Goal: Task Accomplishment & Management: Manage account settings

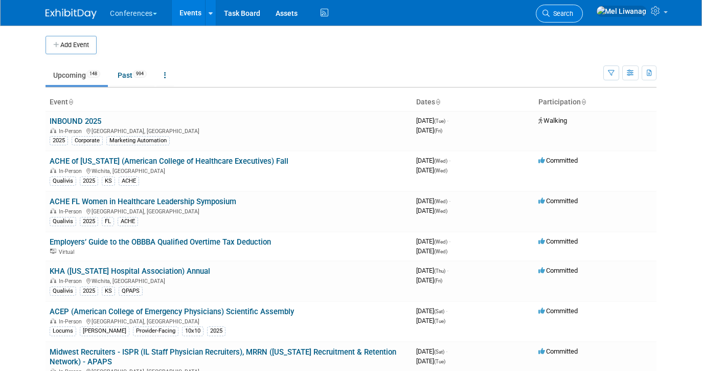
click at [583, 9] on link "Search" at bounding box center [559, 14] width 47 height 18
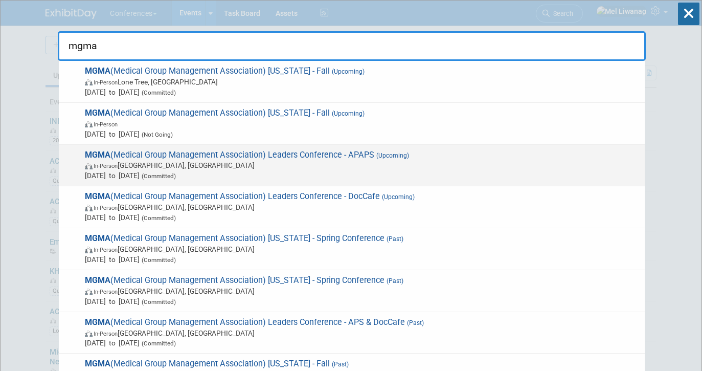
type input "mgma"
click at [393, 161] on span "In-Person Orlando, FL" at bounding box center [362, 165] width 555 height 10
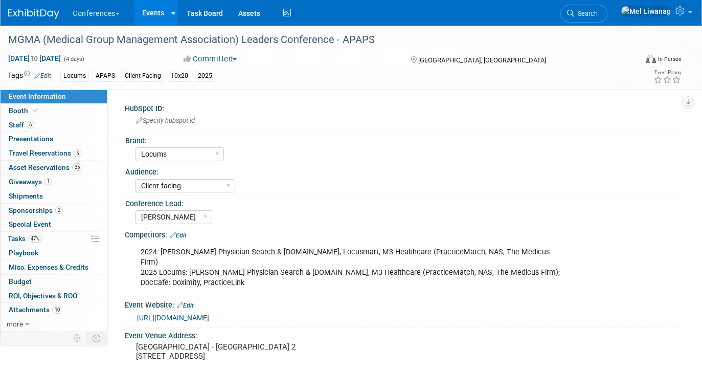
select select "Locums"
select select "Client-facing"
select select "[PERSON_NAME]"
click at [52, 121] on link "6 Staff 6" at bounding box center [54, 125] width 106 height 14
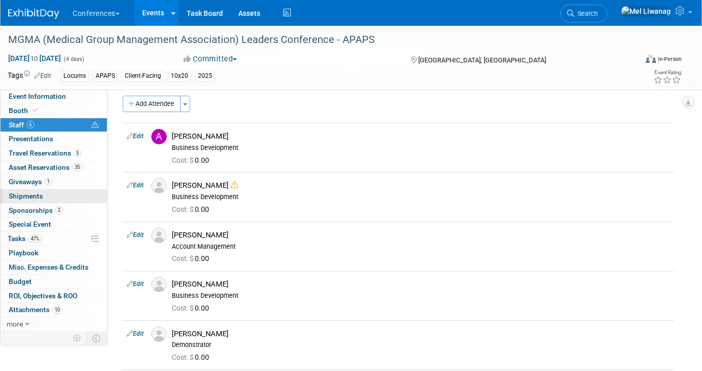
scroll to position [9, 0]
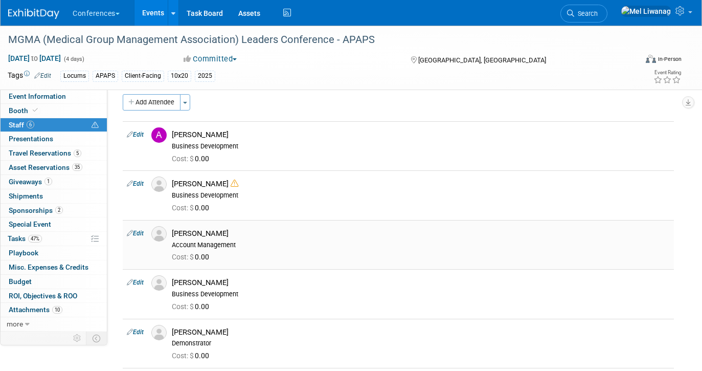
click at [134, 230] on link "Edit" at bounding box center [135, 233] width 17 height 7
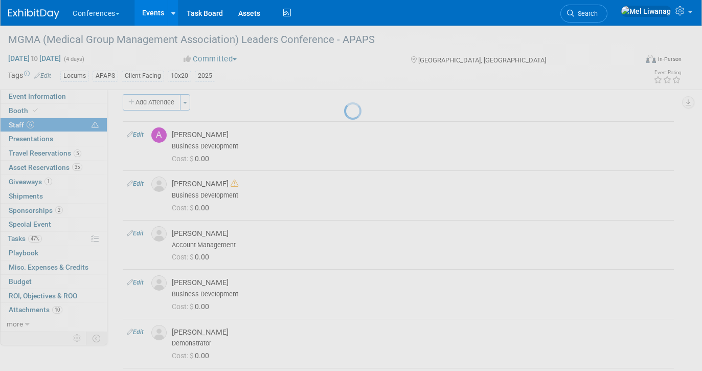
select select "cb1965b4-e991-4c32-8eae-7f589aa2a16c"
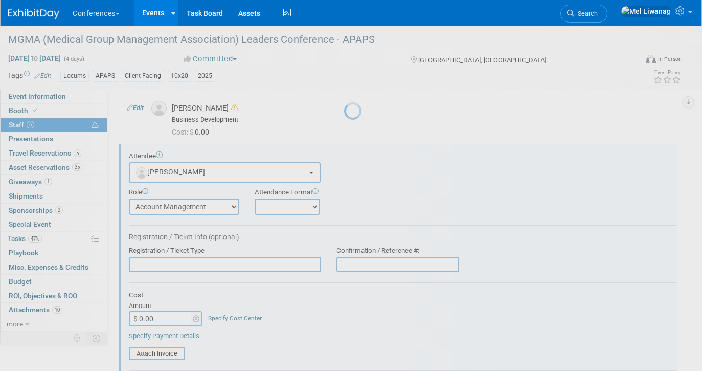
scroll to position [113, 0]
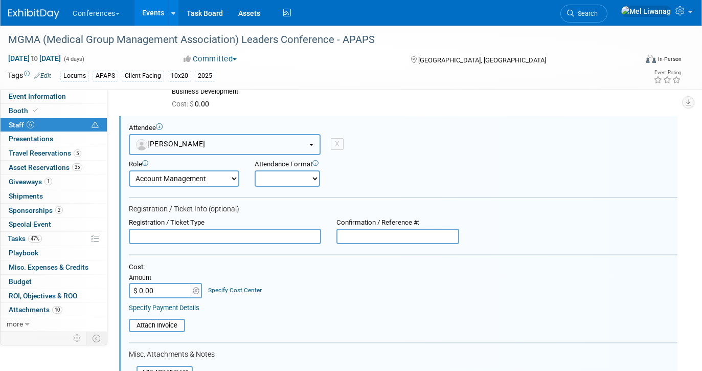
click at [196, 136] on button "[PERSON_NAME]" at bounding box center [225, 144] width 192 height 21
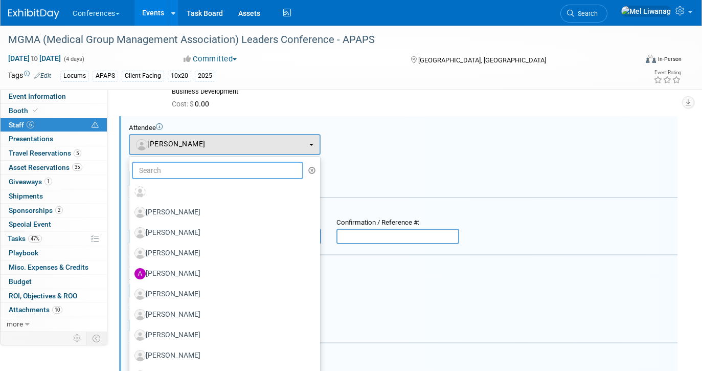
click at [183, 171] on input "text" at bounding box center [217, 170] width 171 height 17
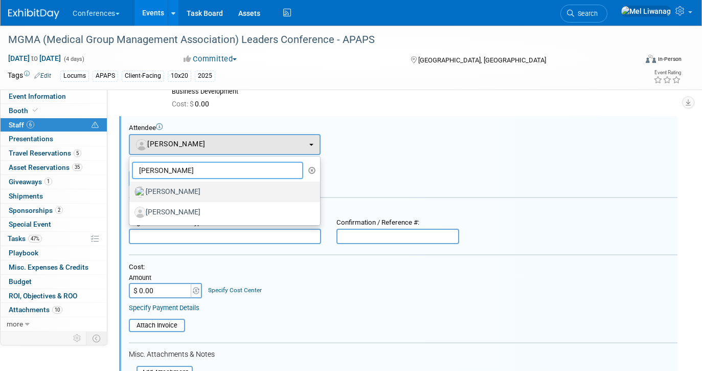
type input "stephanie"
click at [197, 188] on label "[PERSON_NAME]" at bounding box center [221, 192] width 175 height 16
click at [131, 188] on input "[PERSON_NAME]" at bounding box center [127, 190] width 7 height 7
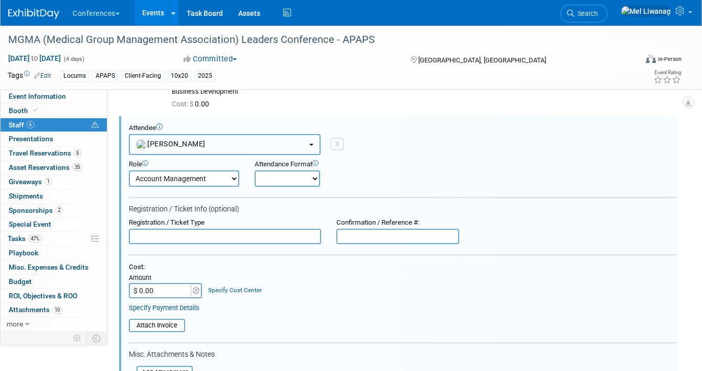
click at [214, 149] on button "[PERSON_NAME]" at bounding box center [225, 144] width 192 height 21
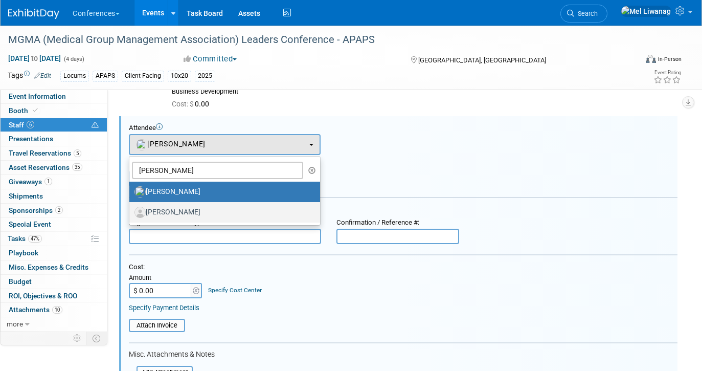
click at [204, 204] on label "Stephanie England" at bounding box center [221, 212] width 175 height 16
click at [131, 208] on input "Stephanie England" at bounding box center [127, 211] width 7 height 7
select select "5e841078-5ffb-4460-bb91-77557ecb503f"
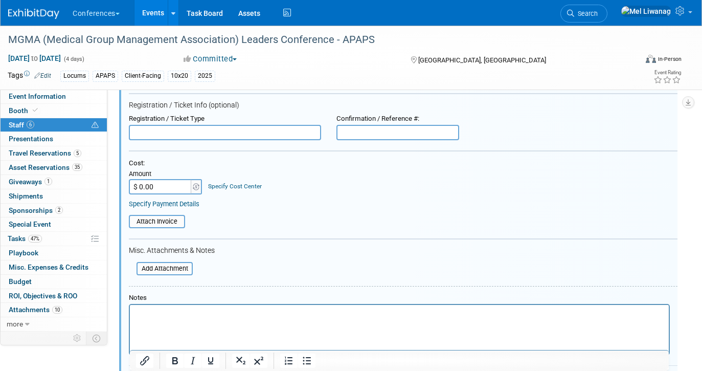
scroll to position [277, 0]
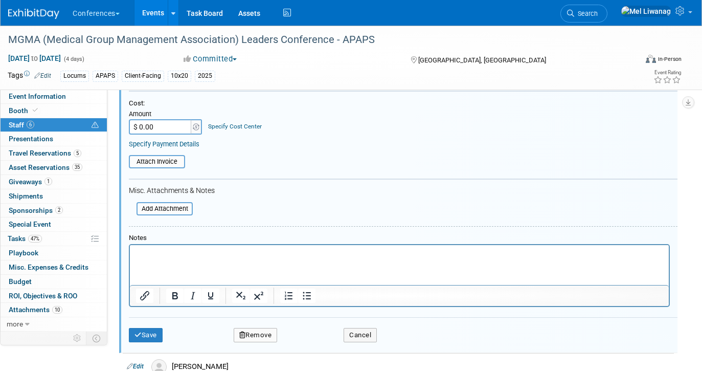
click at [151, 324] on div "Save Remove Cancel" at bounding box center [403, 333] width 549 height 33
click at [151, 327] on div "Save Remove Cancel" at bounding box center [403, 333] width 549 height 33
click at [146, 335] on button "Save" at bounding box center [146, 335] width 34 height 14
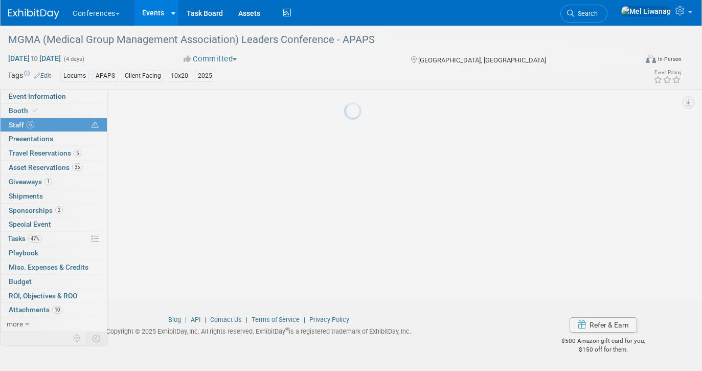
scroll to position [176, 0]
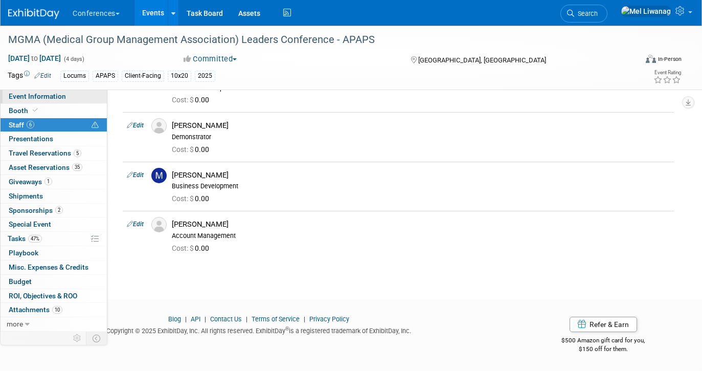
click at [39, 95] on span "Event Information" at bounding box center [37, 96] width 57 height 8
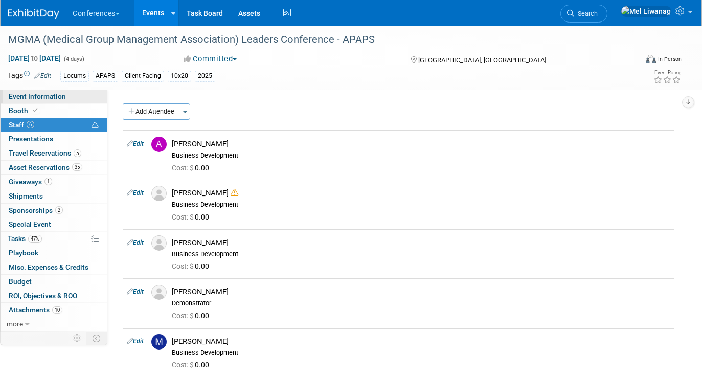
select select "Locums"
select select "Client-facing"
select select "[PERSON_NAME]"
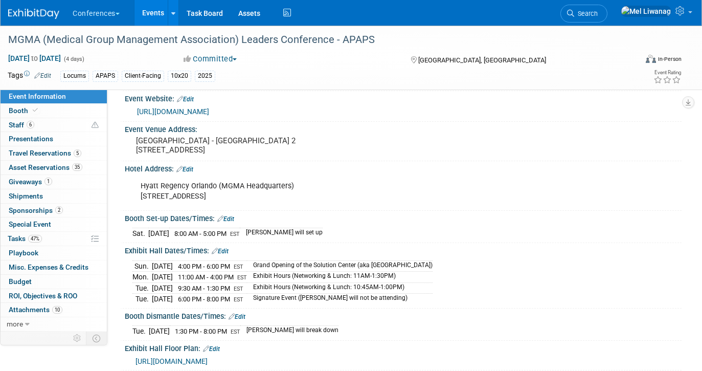
scroll to position [207, 0]
click at [607, 18] on link "Search" at bounding box center [583, 14] width 47 height 18
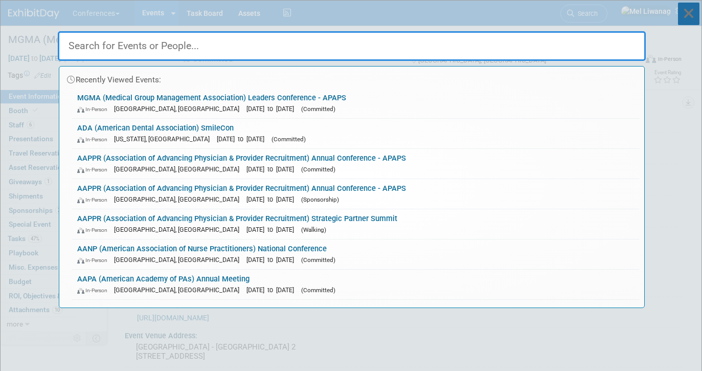
click at [688, 13] on icon at bounding box center [688, 14] width 21 height 22
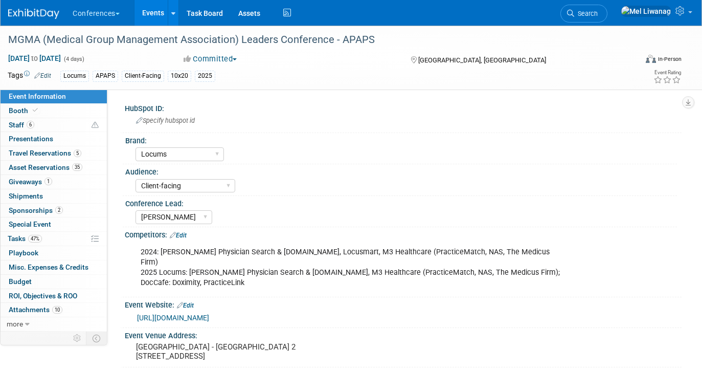
click at [607, 24] on li "Search" at bounding box center [583, 12] width 47 height 25
click at [598, 10] on span "Search" at bounding box center [586, 14] width 24 height 8
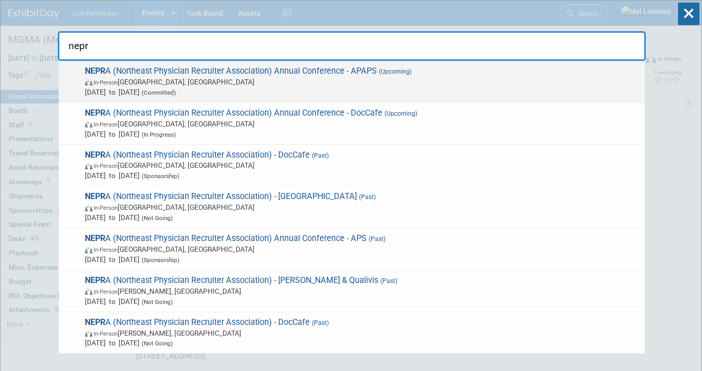
type input "nepr"
click at [403, 71] on span "(Upcoming)" at bounding box center [394, 71] width 35 height 7
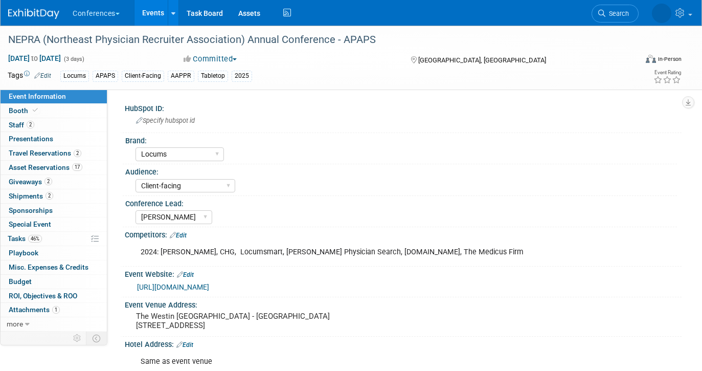
select select "Locums"
select select "Client-facing"
select select "Mel"
click at [607, 8] on link "Search" at bounding box center [583, 14] width 47 height 18
click at [0, 0] on div "Recently Viewed Events: NEPRA (Northeast Physician Recruiter Association) Annua…" at bounding box center [0, 0] width 0 height 0
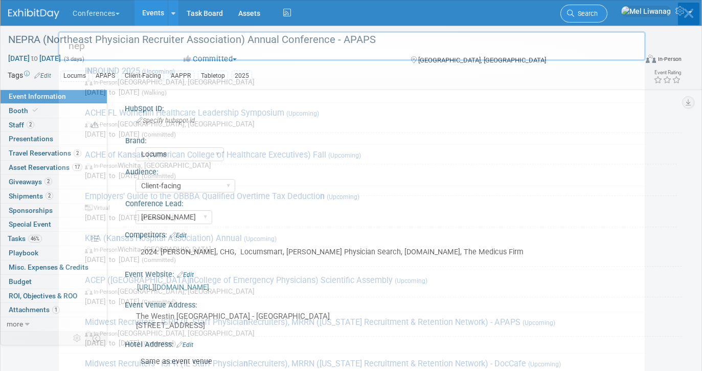
type input "nep"
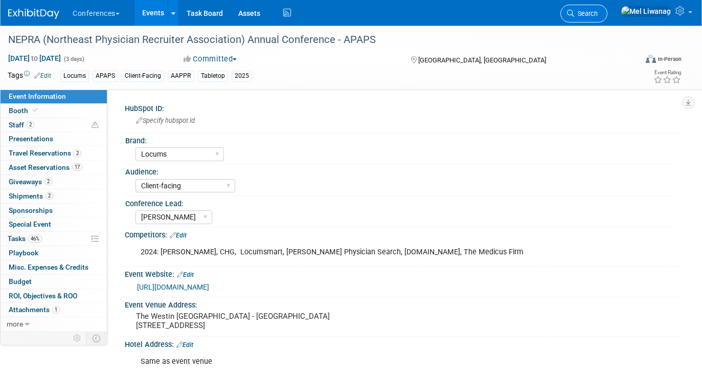
click at [598, 14] on span "Search" at bounding box center [586, 14] width 24 height 8
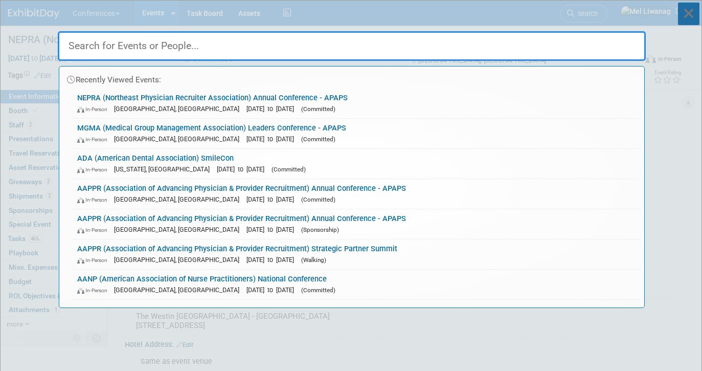
click at [689, 19] on icon at bounding box center [688, 14] width 21 height 22
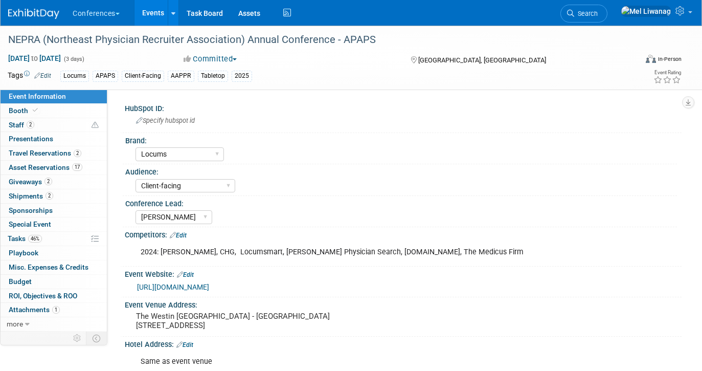
click at [607, 23] on li "Search" at bounding box center [583, 12] width 47 height 25
click at [607, 18] on link "Search" at bounding box center [583, 14] width 47 height 18
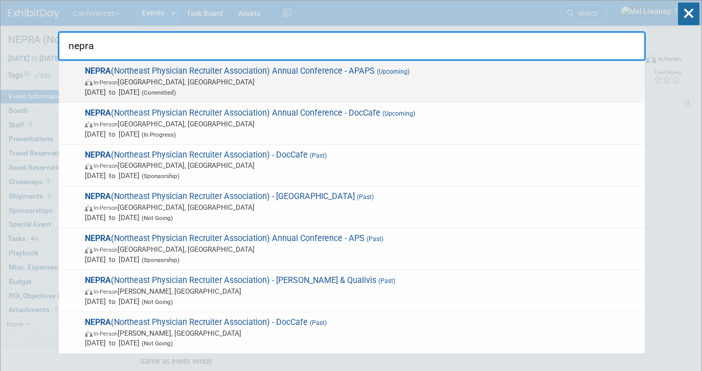
type input "nepra"
click at [347, 88] on span "Oct 8, 2025 to Oct 10, 2025 (Committed)" at bounding box center [362, 92] width 555 height 10
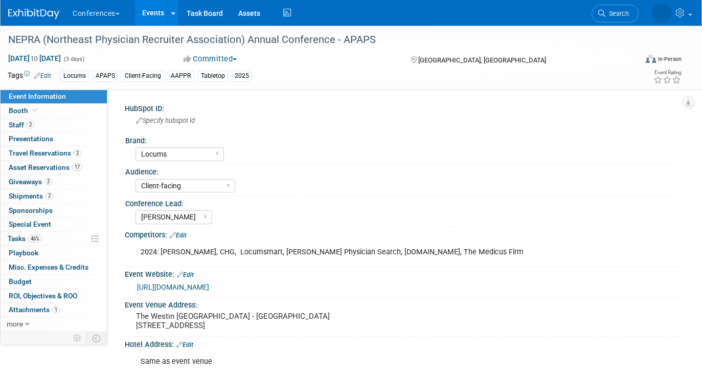
select select "Locums"
select select "Client-facing"
select select "Mel"
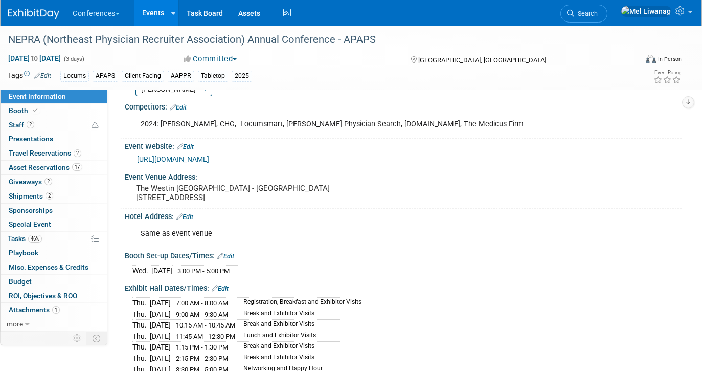
scroll to position [128, 0]
click at [65, 121] on link "2 Staff 2" at bounding box center [54, 125] width 106 height 14
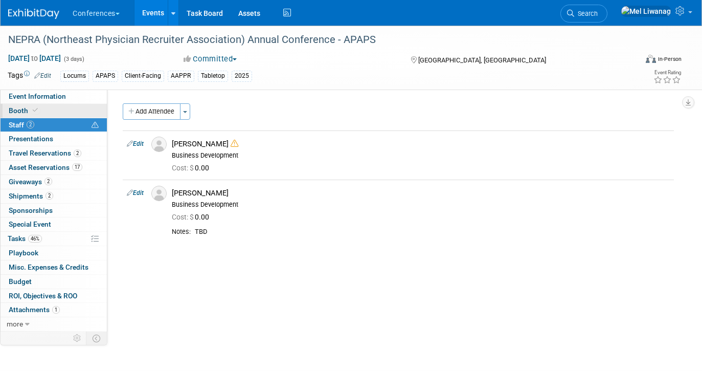
click at [67, 104] on link "Booth" at bounding box center [54, 111] width 106 height 14
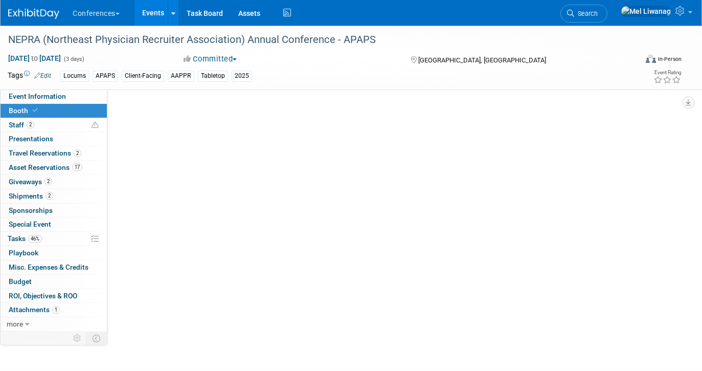
click at [67, 104] on link "Booth" at bounding box center [54, 111] width 106 height 14
select select "6' tabletop"
select select "No"
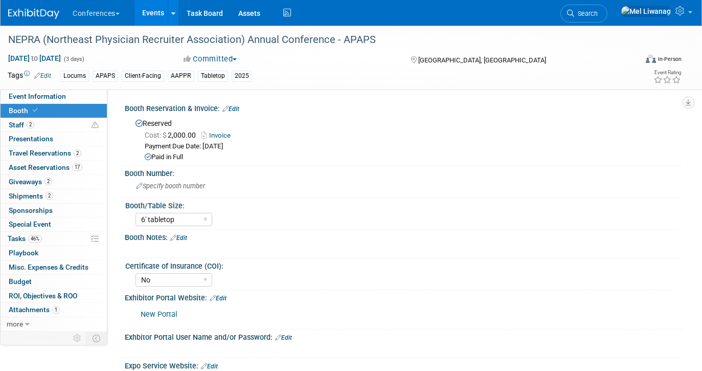
click at [232, 132] on link "Invoice" at bounding box center [218, 135] width 34 height 8
click at [598, 12] on span "Search" at bounding box center [586, 14] width 24 height 8
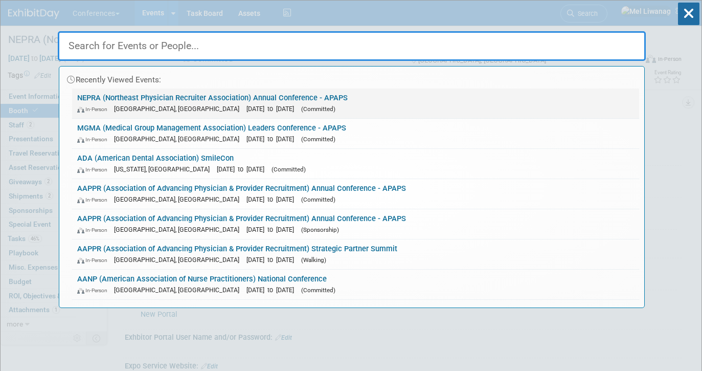
click at [324, 99] on link "NEPRA (Northeast Physician Recruiter Association) Annual Conference - APAPS In-…" at bounding box center [355, 103] width 567 height 30
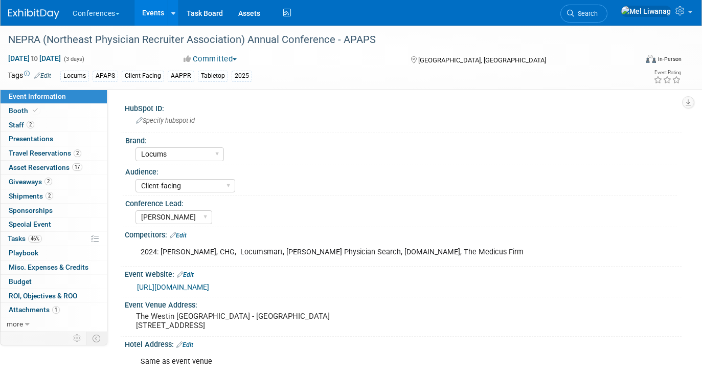
select select "Locums"
select select "Client-facing"
select select "[PERSON_NAME]"
click at [598, 14] on span "Search" at bounding box center [586, 14] width 24 height 8
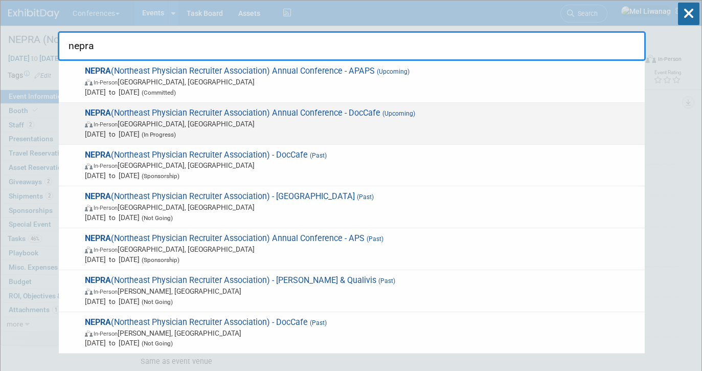
type input "nepra"
click at [510, 122] on span "In-Person Portland, ME" at bounding box center [362, 124] width 555 height 10
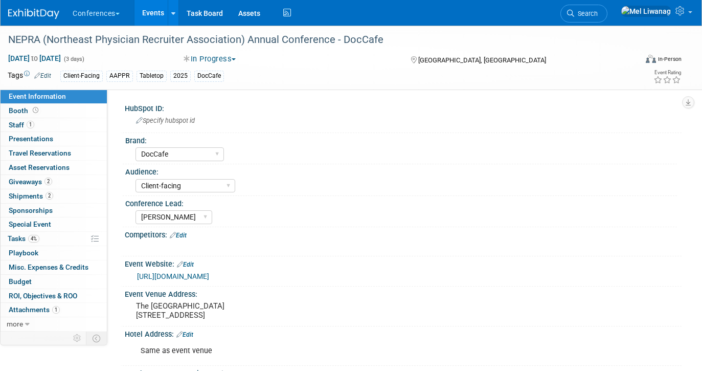
select select "DocCafe"
select select "Client-facing"
select select "[PERSON_NAME]"
click at [17, 237] on span "Tasks 4%" at bounding box center [24, 238] width 32 height 8
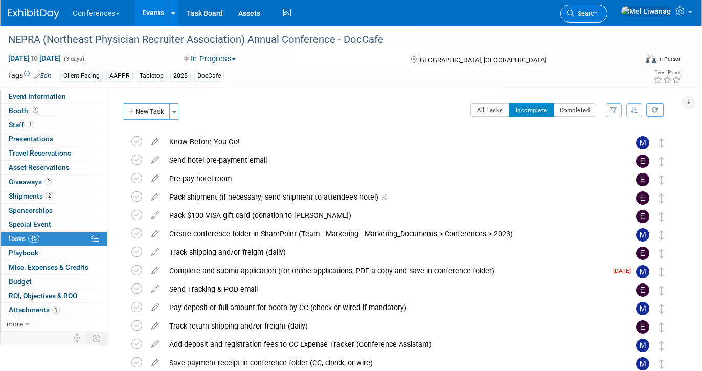
click at [598, 12] on span "Search" at bounding box center [586, 14] width 24 height 8
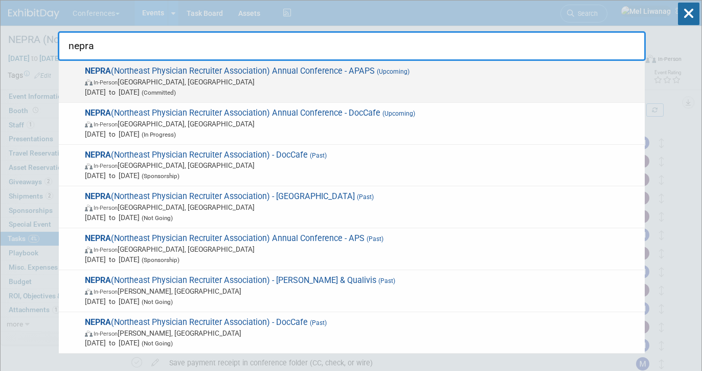
type input "nepra"
click at [352, 89] on span "Oct 8, 2025 to Oct 10, 2025 (Committed)" at bounding box center [362, 92] width 555 height 10
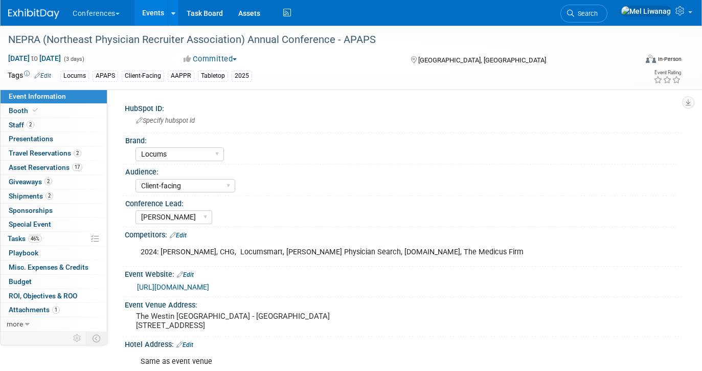
select select "Locums"
select select "Client-facing"
select select "[PERSON_NAME]"
click at [63, 236] on link "46% Tasks 46%" at bounding box center [54, 239] width 106 height 14
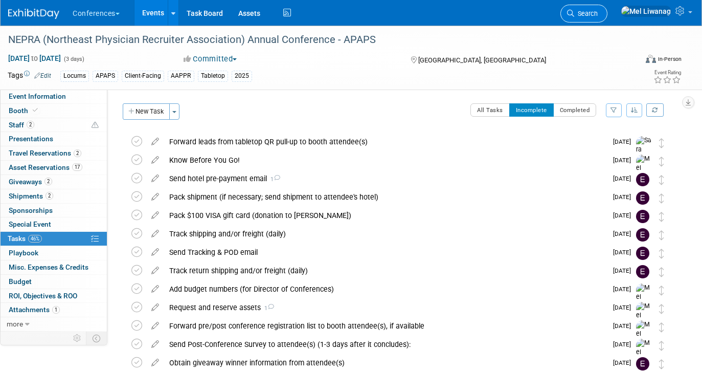
click at [598, 14] on span "Search" at bounding box center [586, 14] width 24 height 8
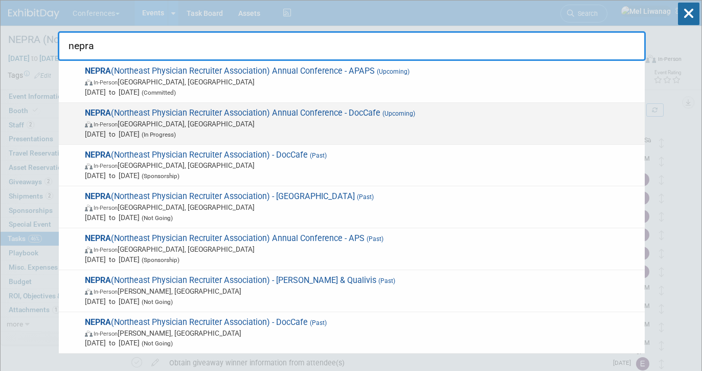
type input "nepra"
click at [549, 116] on span "NEPRA (Northeast Physician Recruiter Association) Annual Conference - DocCafe (…" at bounding box center [361, 123] width 558 height 31
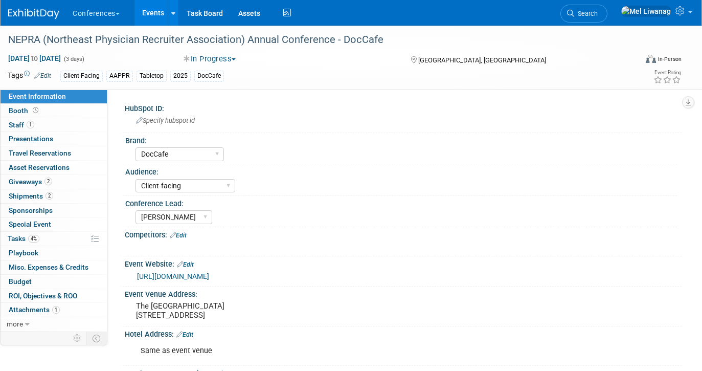
select select "DocCafe"
select select "Client-facing"
select select "[PERSON_NAME]"
click at [41, 236] on link "4% Tasks 4%" at bounding box center [54, 239] width 106 height 14
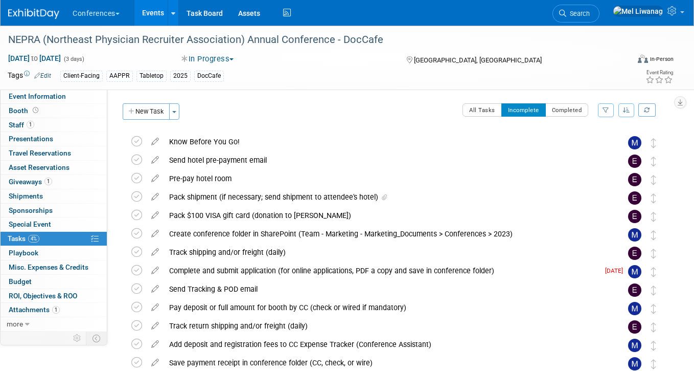
click at [44, 8] on link at bounding box center [39, 9] width 63 height 8
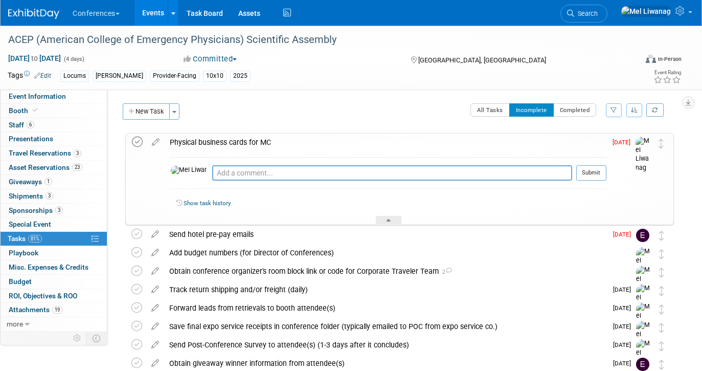
click at [139, 143] on icon at bounding box center [137, 142] width 11 height 11
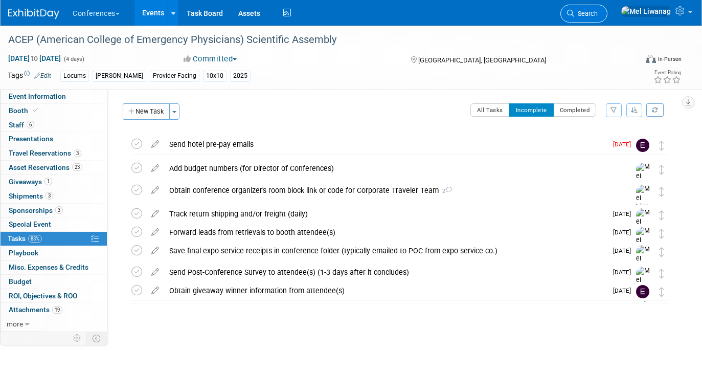
click at [598, 10] on span "Search" at bounding box center [586, 14] width 24 height 8
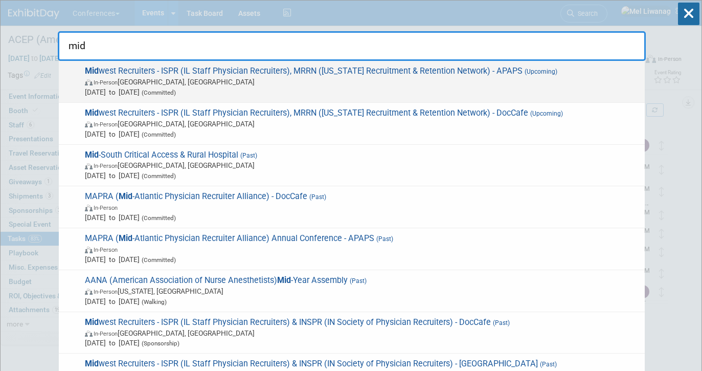
type input "mid"
click at [306, 76] on span "Mid west Recruiters - ISPR (IL Staff Physician Recruiters), MRRN (Michigan Recr…" at bounding box center [361, 81] width 558 height 31
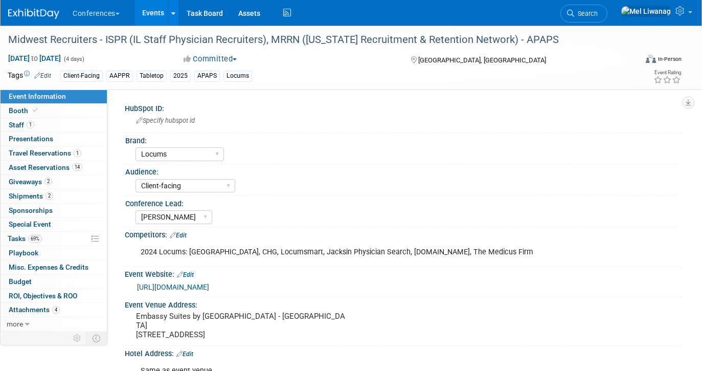
select select "Locums"
select select "Client-facing"
select select "Mel"
click at [53, 241] on link "69% Tasks 69%" at bounding box center [54, 239] width 106 height 14
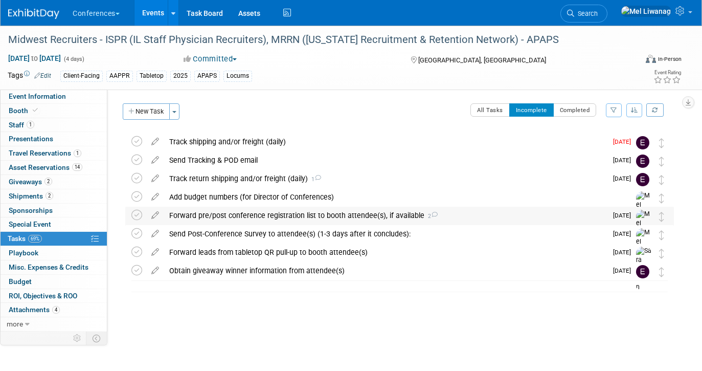
click at [279, 212] on div "Forward pre/post conference registration list to booth attendee(s), if availabl…" at bounding box center [385, 215] width 443 height 17
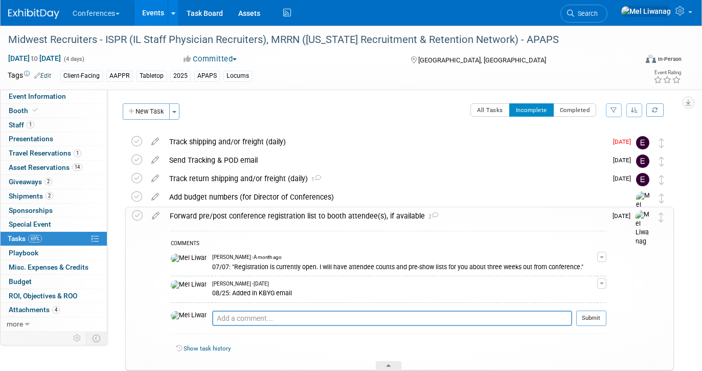
click at [279, 212] on div "Forward pre/post conference registration list to booth attendee(s), if availabl…" at bounding box center [386, 215] width 442 height 17
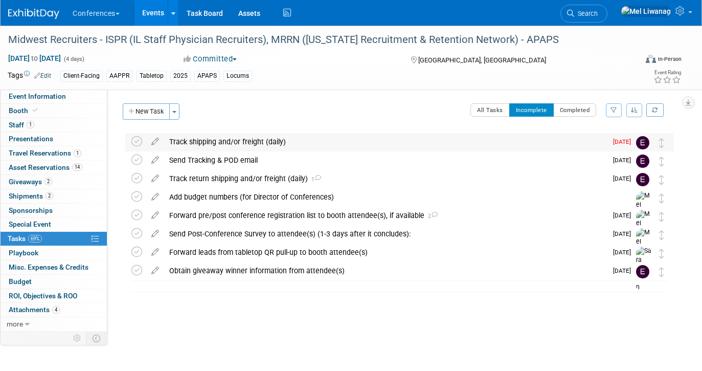
click at [276, 140] on div "Track shipping and/or freight (daily)" at bounding box center [385, 141] width 443 height 17
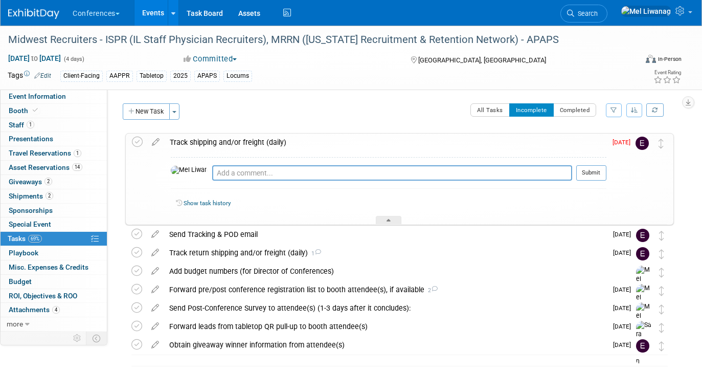
click at [276, 140] on div "Track shipping and/or freight (daily)" at bounding box center [386, 141] width 442 height 17
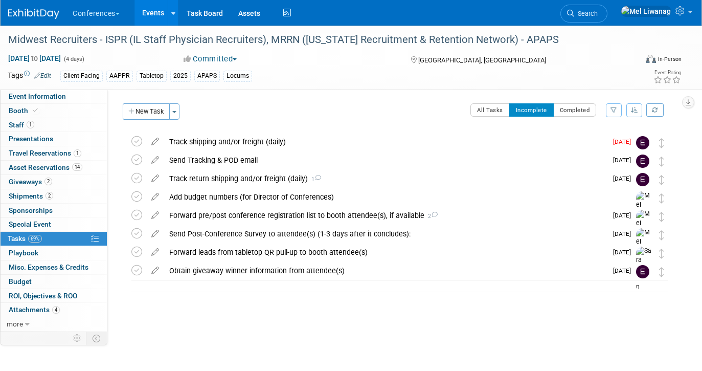
click at [45, 16] on img at bounding box center [33, 14] width 51 height 10
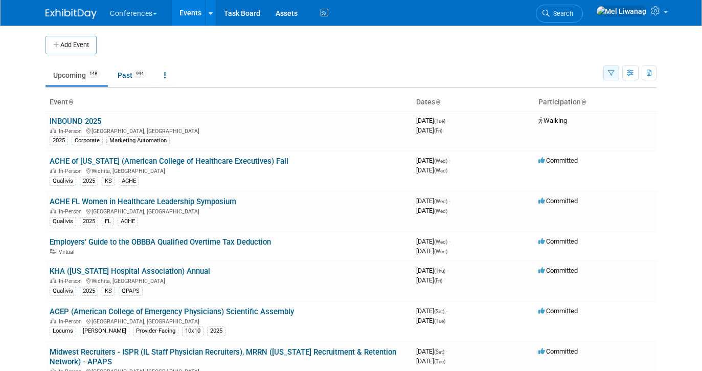
click at [616, 69] on button "button" at bounding box center [611, 72] width 16 height 15
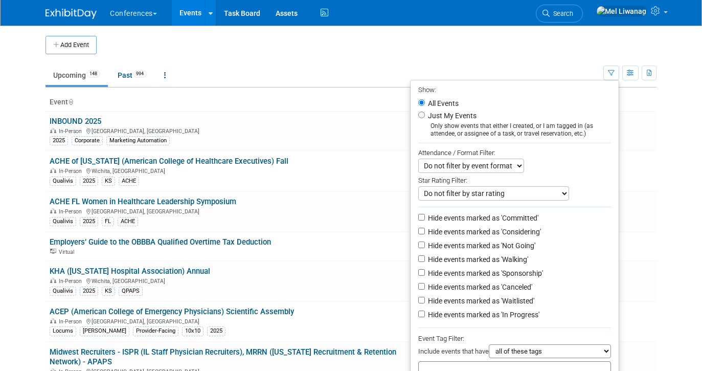
click at [437, 122] on li "Just My Events Only show events that either I created, or I am tagged in (as at…" at bounding box center [515, 123] width 208 height 28
click at [433, 115] on label "Just My Events" at bounding box center [451, 115] width 51 height 10
click at [425, 115] on input "Just My Events" at bounding box center [421, 114] width 7 height 7
radio input "true"
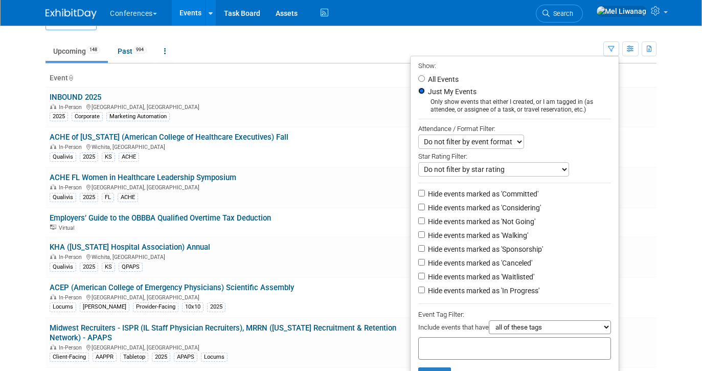
scroll to position [43, 0]
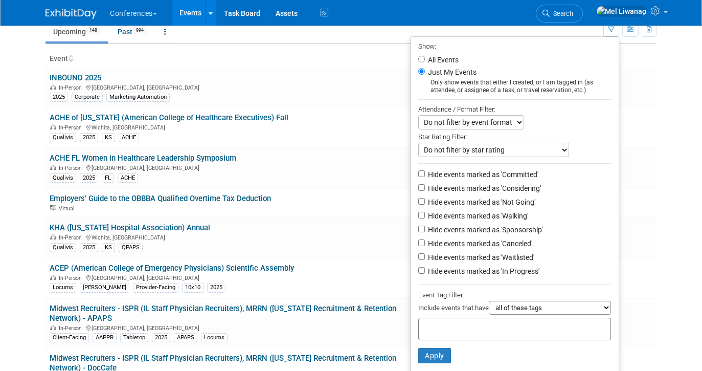
click at [470, 199] on label "Hide events marked as 'Not Going'" at bounding box center [480, 202] width 109 height 10
click at [425, 199] on input "Hide events marked as 'Not Going'" at bounding box center [421, 201] width 7 height 7
checkbox input "true"
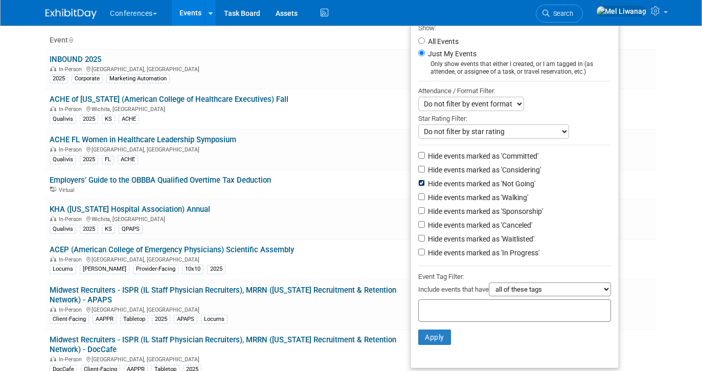
scroll to position [62, 0]
click at [475, 239] on label "Hide events marked as 'Waitlisted'" at bounding box center [480, 238] width 108 height 10
click at [425, 239] on input "Hide events marked as 'Waitlisted'" at bounding box center [421, 237] width 7 height 7
checkbox input "true"
click at [475, 223] on label "Hide events marked as 'Canceled'" at bounding box center [479, 224] width 106 height 10
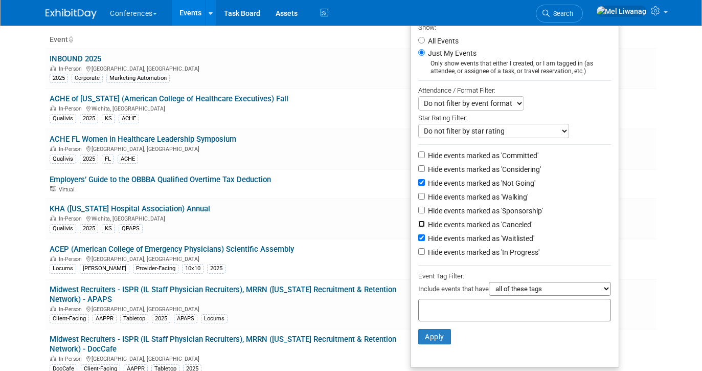
click at [425, 223] on input "Hide events marked as 'Canceled'" at bounding box center [421, 223] width 7 height 7
checkbox input "true"
click at [433, 342] on button "Apply" at bounding box center [434, 336] width 33 height 15
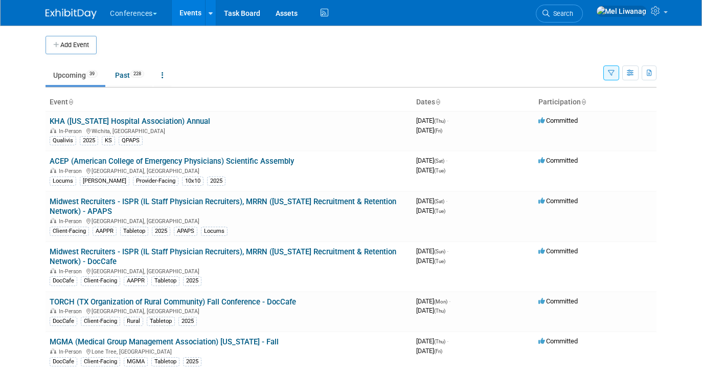
click at [582, 22] on li "Search" at bounding box center [559, 12] width 47 height 25
click at [550, 15] on icon at bounding box center [546, 13] width 7 height 7
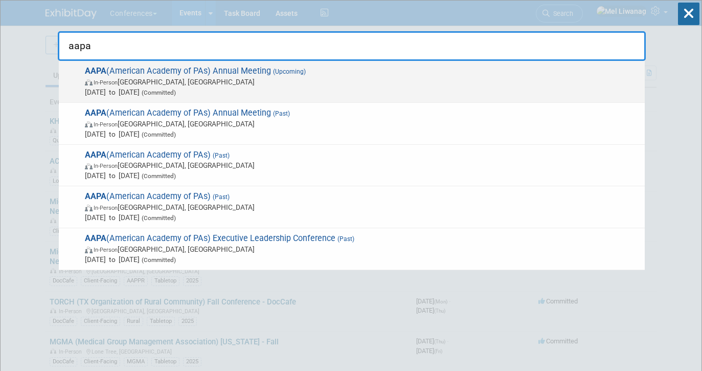
type input "aapa"
click at [182, 82] on span "In-Person [GEOGRAPHIC_DATA], [GEOGRAPHIC_DATA]" at bounding box center [362, 82] width 555 height 10
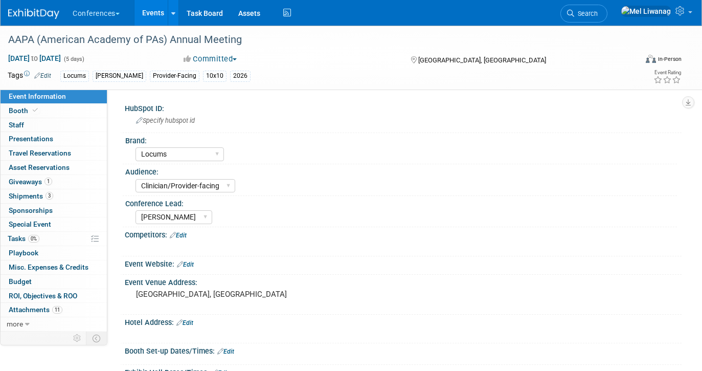
select select "Locums"
select select "Clinician/Provider-facing"
select select "[PERSON_NAME]"
click at [606, 19] on link "Search" at bounding box center [583, 14] width 47 height 18
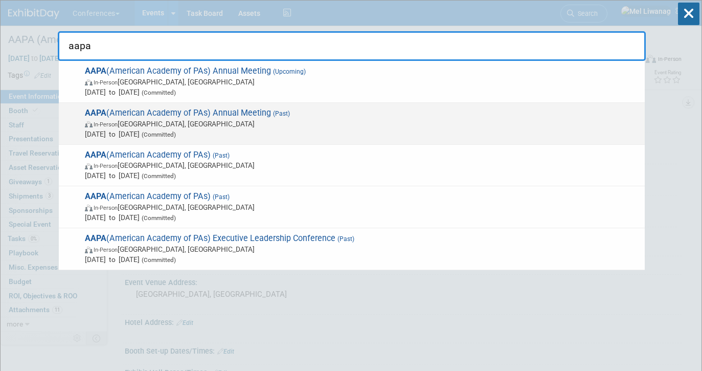
type input "aapa"
click at [319, 122] on span "In-Person Denver, CO" at bounding box center [362, 124] width 555 height 10
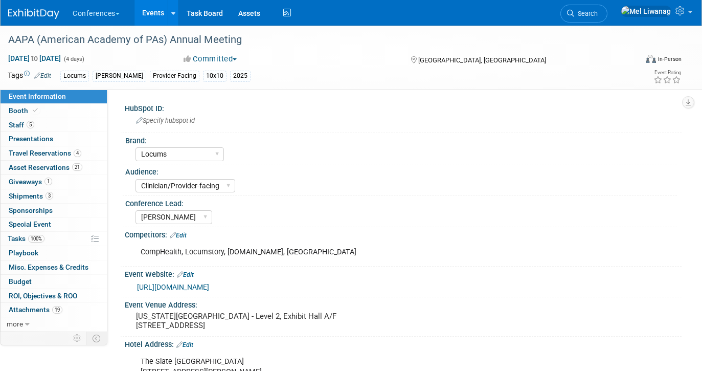
select select "Locums"
select select "Clinician/Provider-facing"
select select "[PERSON_NAME]"
click at [55, 183] on link "1 Giveaways 1" at bounding box center [54, 182] width 106 height 14
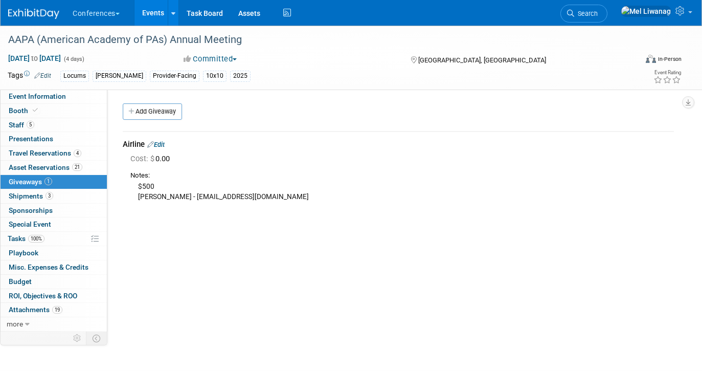
click at [169, 144] on div "Airline Edit" at bounding box center [398, 144] width 551 height 11
click at [165, 144] on link "Edit" at bounding box center [155, 145] width 17 height 8
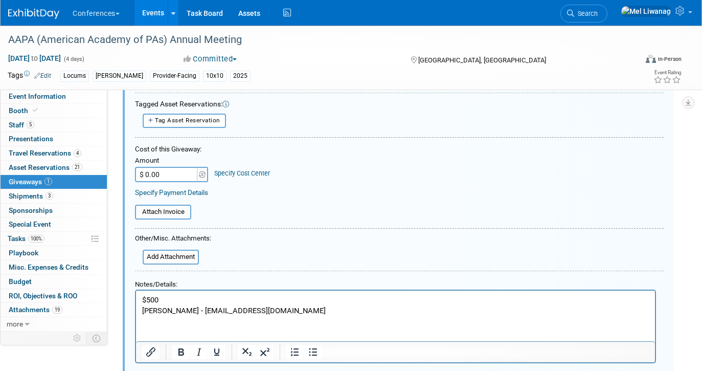
scroll to position [93, 0]
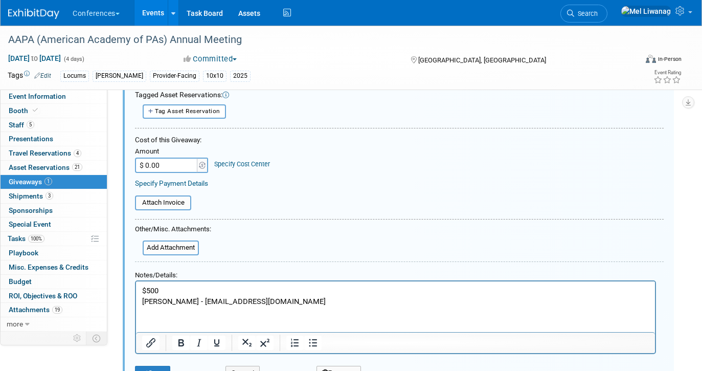
click at [301, 297] on p "$500 Samuel DeVore - samudevore@gmail.com" at bounding box center [395, 295] width 507 height 21
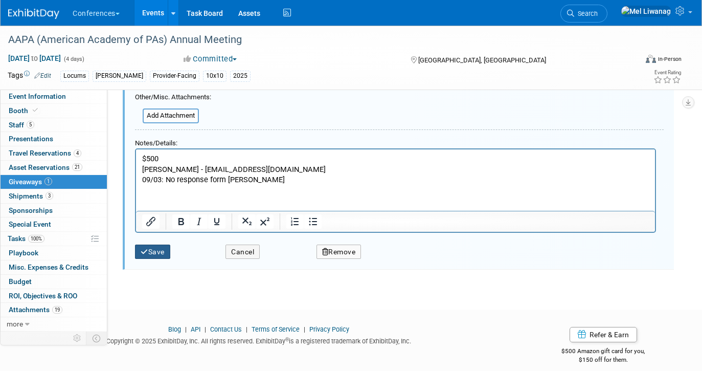
click at [150, 250] on button "Save" at bounding box center [152, 251] width 35 height 15
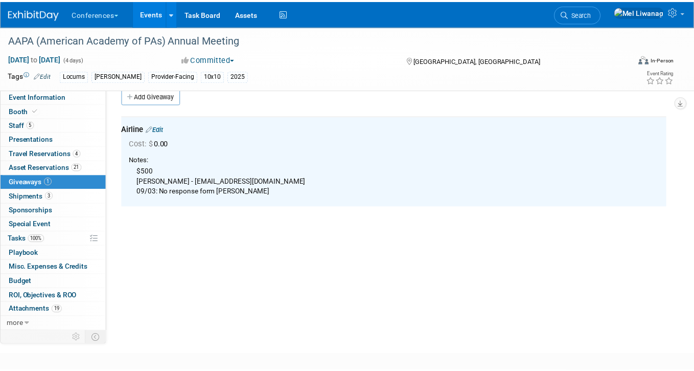
scroll to position [0, 0]
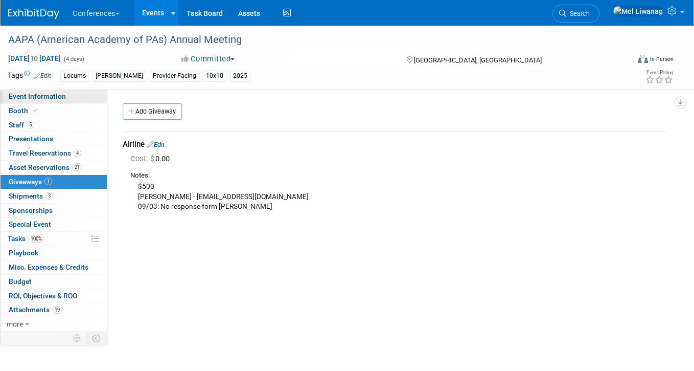
click at [32, 97] on span "Event Information" at bounding box center [37, 96] width 57 height 8
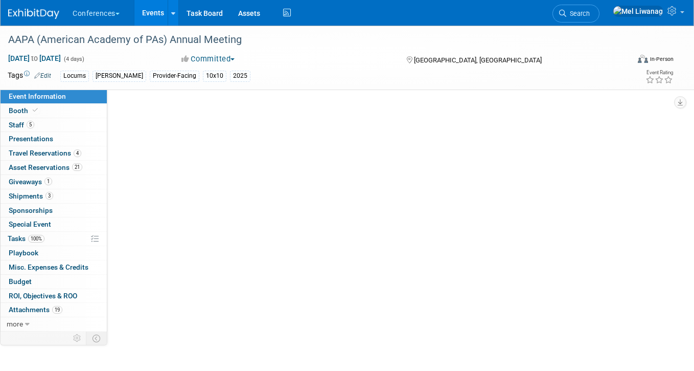
select select "Locums"
select select "Clinician/Provider-facing"
select select "Mel"
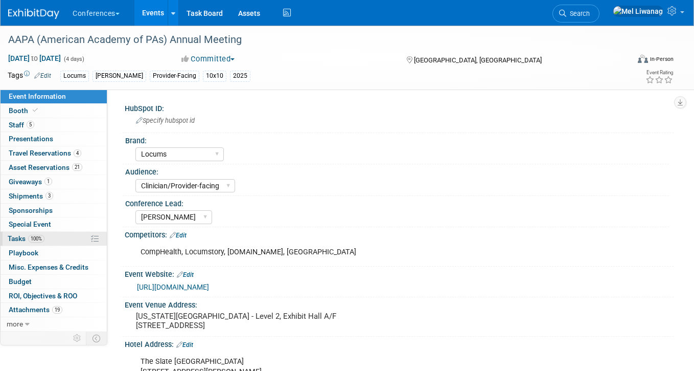
click at [61, 243] on link "100% Tasks 100%" at bounding box center [54, 239] width 106 height 14
